Goal: Navigation & Orientation: Understand site structure

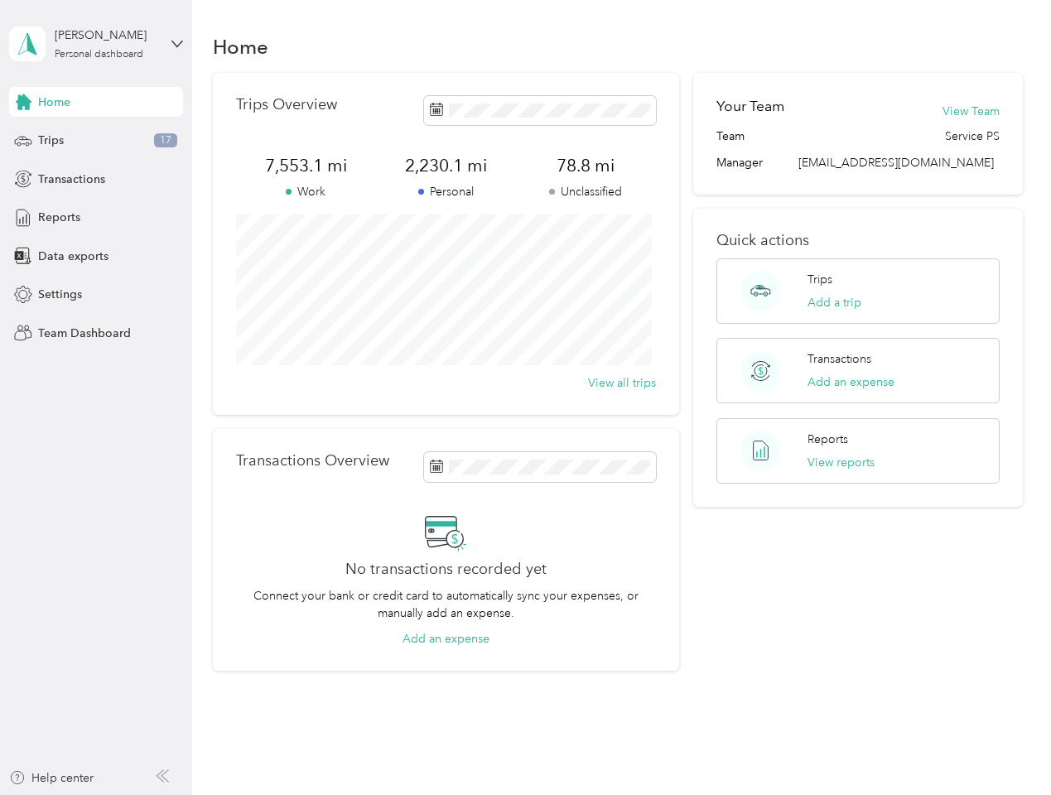
click at [525, 398] on div "Trips Overview 7,553.1 mi Work 2,230.1 mi Personal 78.8 mi Unclassified View al…" at bounding box center [446, 244] width 466 height 342
click at [96, 44] on div "[PERSON_NAME]" at bounding box center [107, 35] width 104 height 17
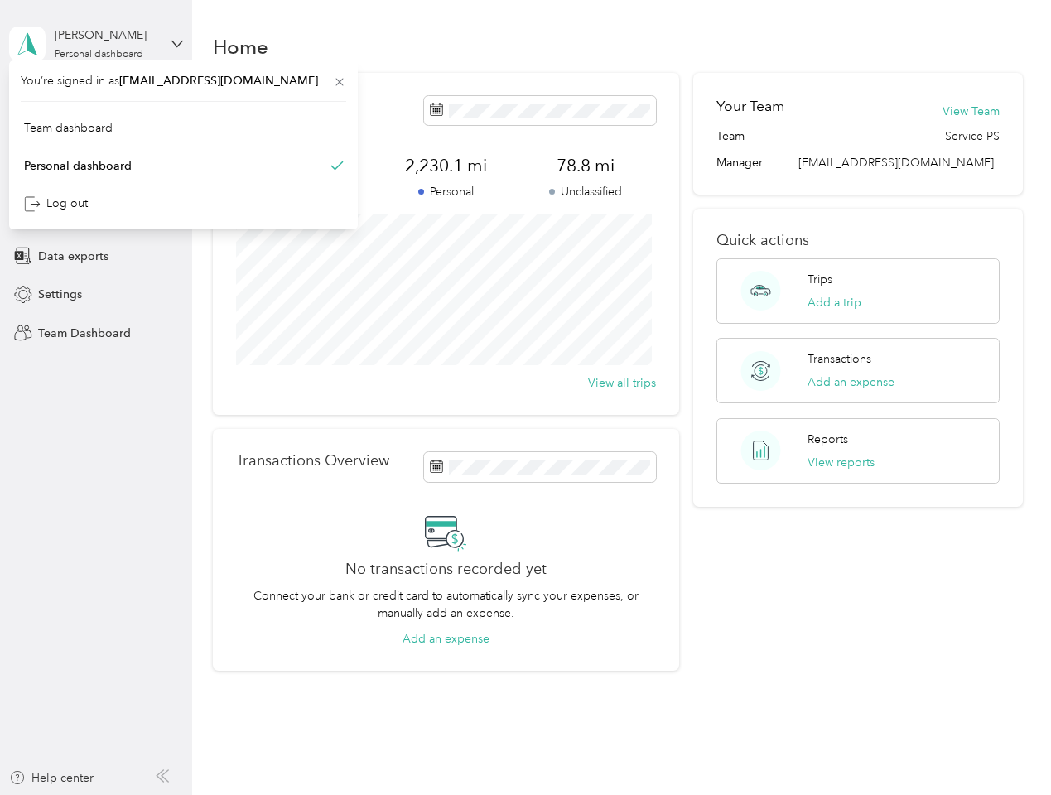
click at [96, 102] on div "You’re signed in as [EMAIL_ADDRESS][DOMAIN_NAME] Team dashboard Personal dashbo…" at bounding box center [183, 144] width 349 height 169
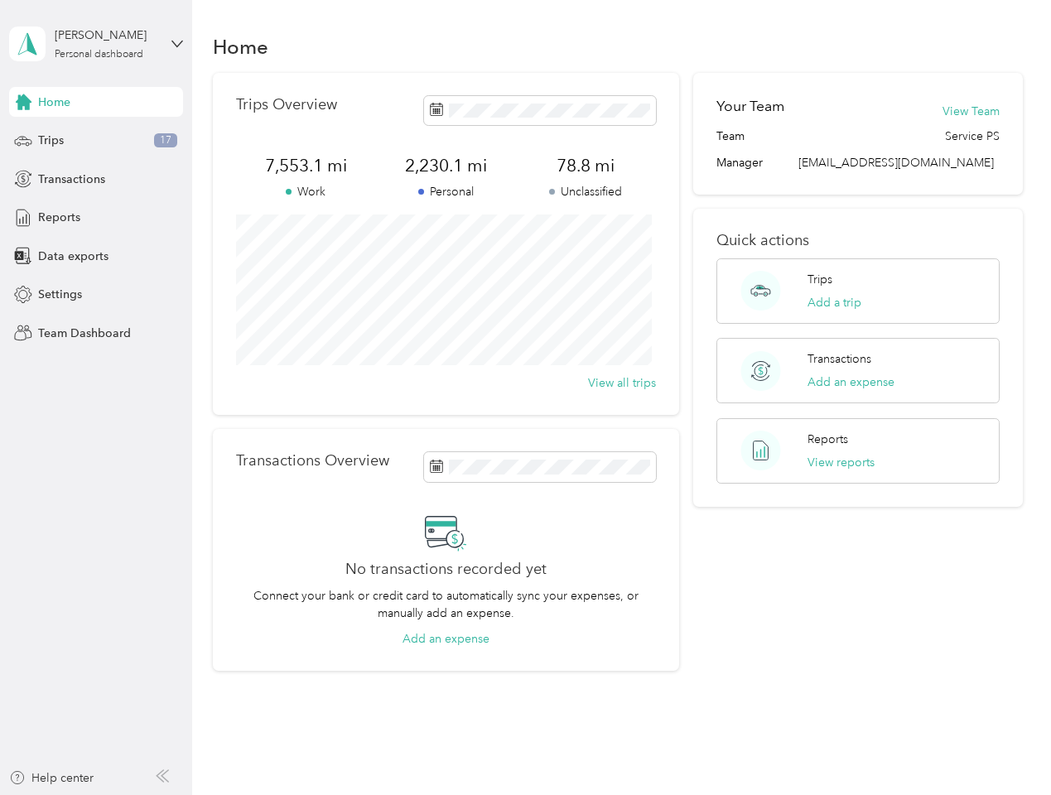
click at [23, 102] on div "You’re signed in as [EMAIL_ADDRESS][DOMAIN_NAME] Team dashboard Personal dashbo…" at bounding box center [183, 144] width 349 height 169
